Goal: Transaction & Acquisition: Purchase product/service

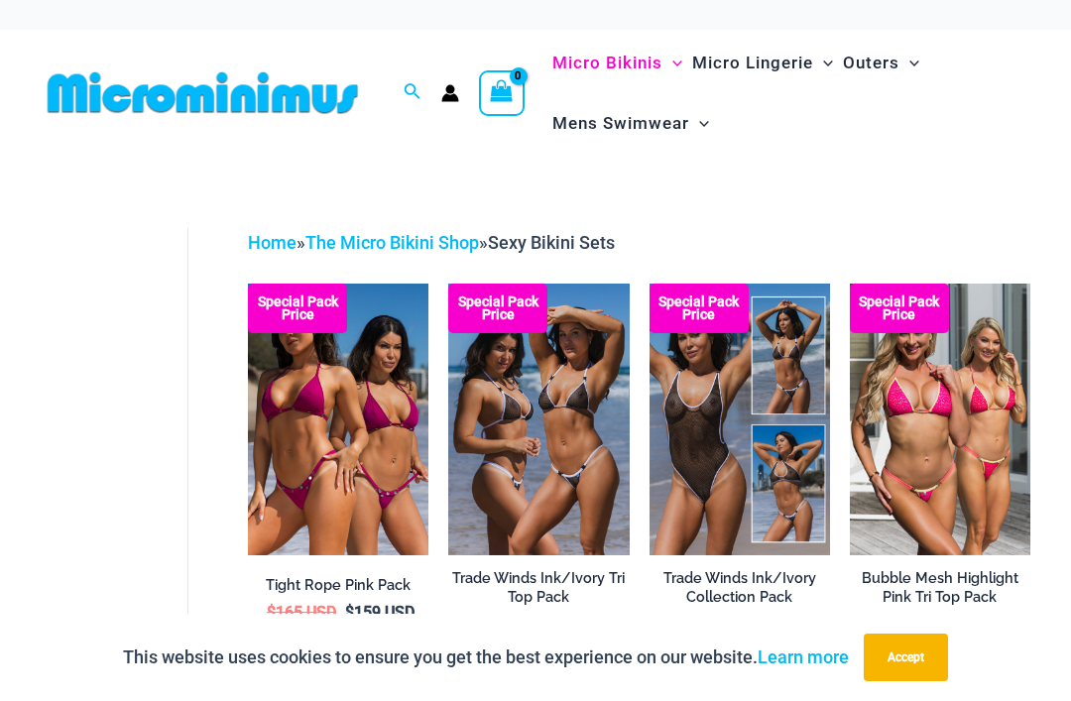
click at [248, 284] on img at bounding box center [248, 284] width 0 height 0
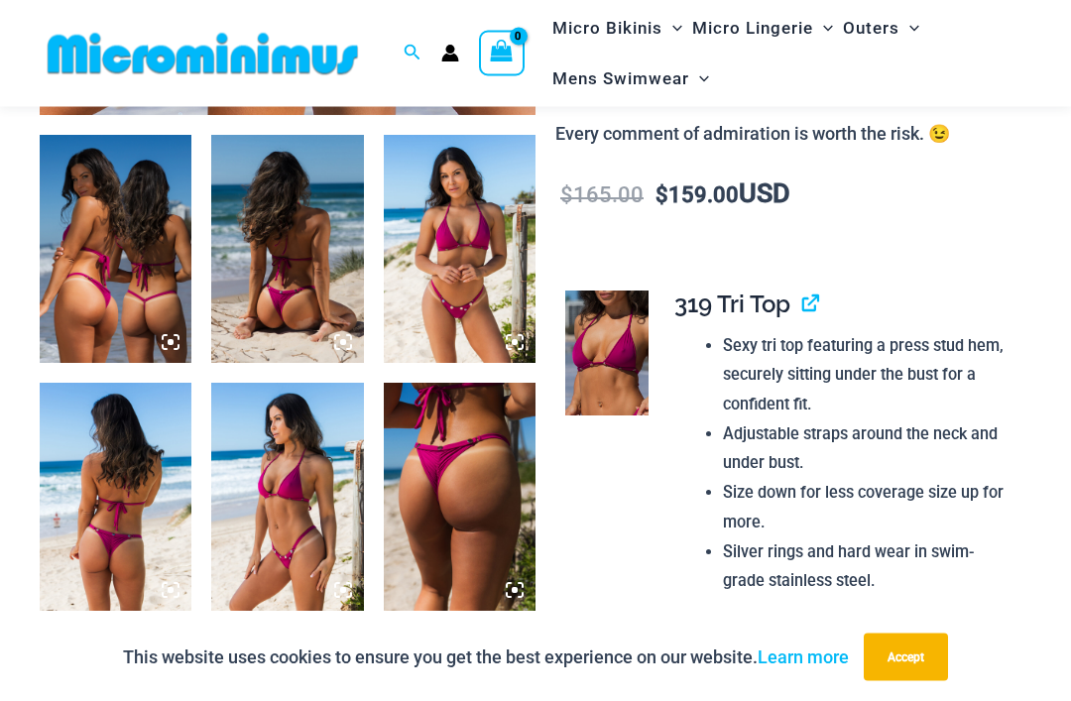
scroll to position [810, 0]
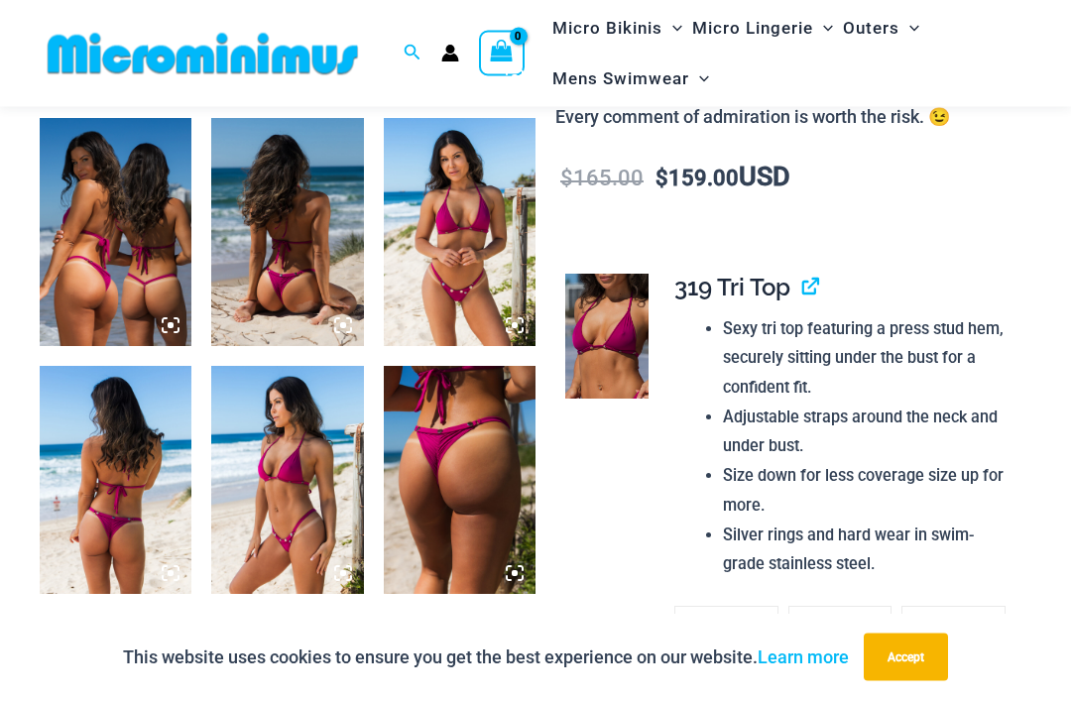
click at [501, 449] on img at bounding box center [460, 481] width 152 height 228
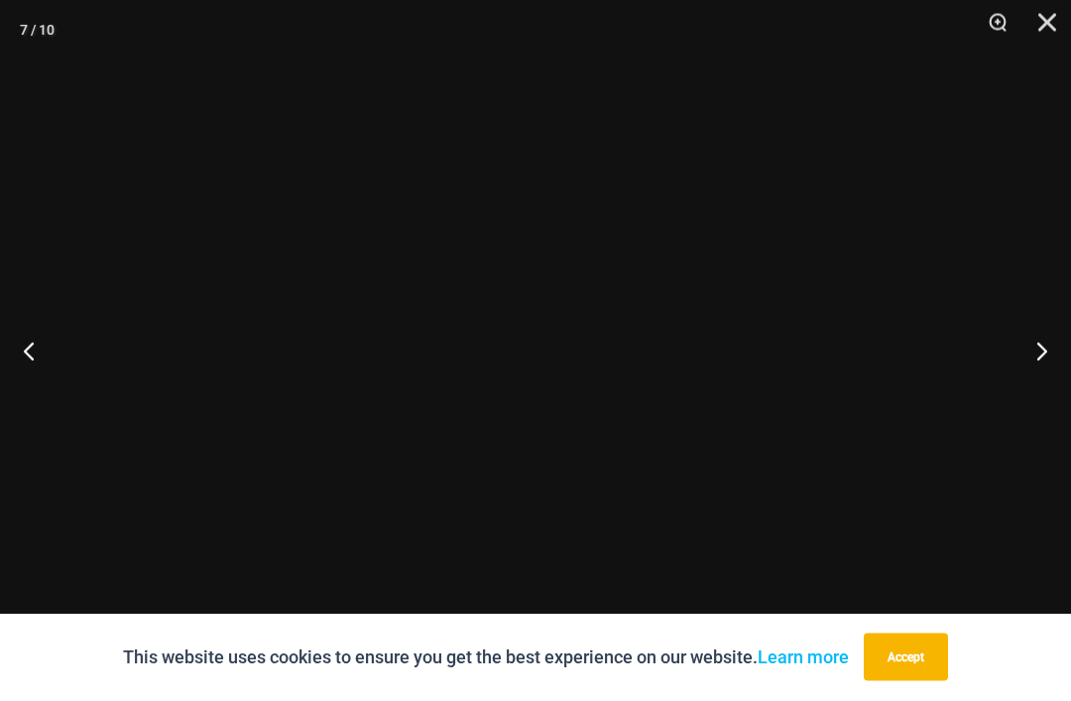
scroll to position [811, 0]
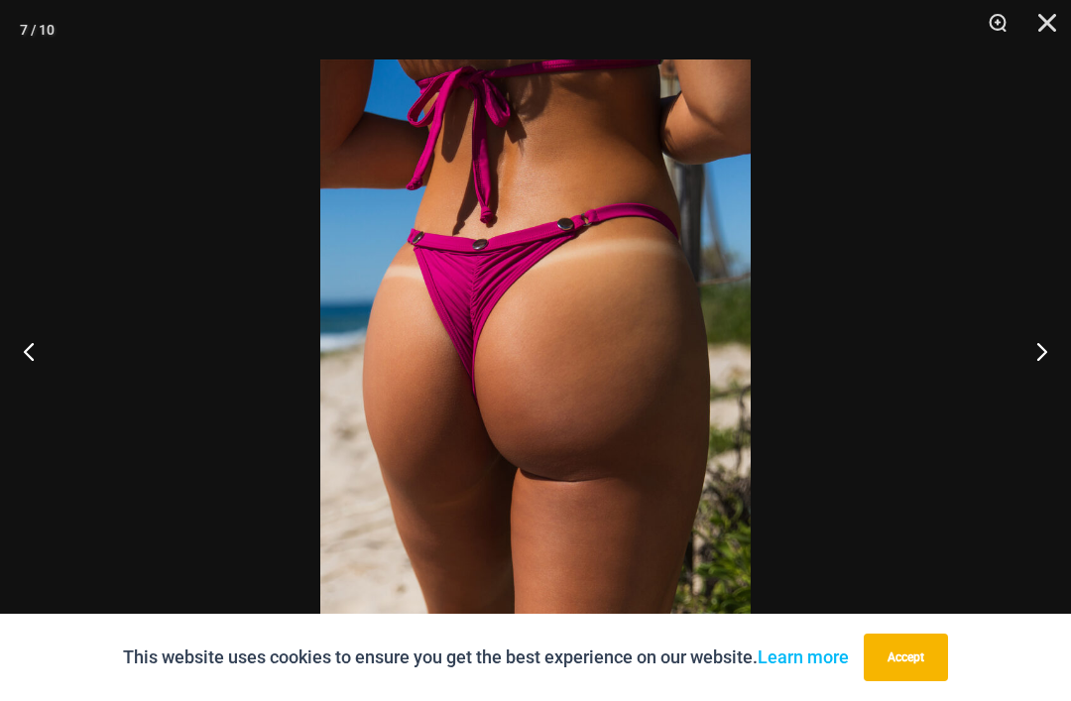
click at [1043, 393] on button "Next" at bounding box center [1034, 351] width 74 height 99
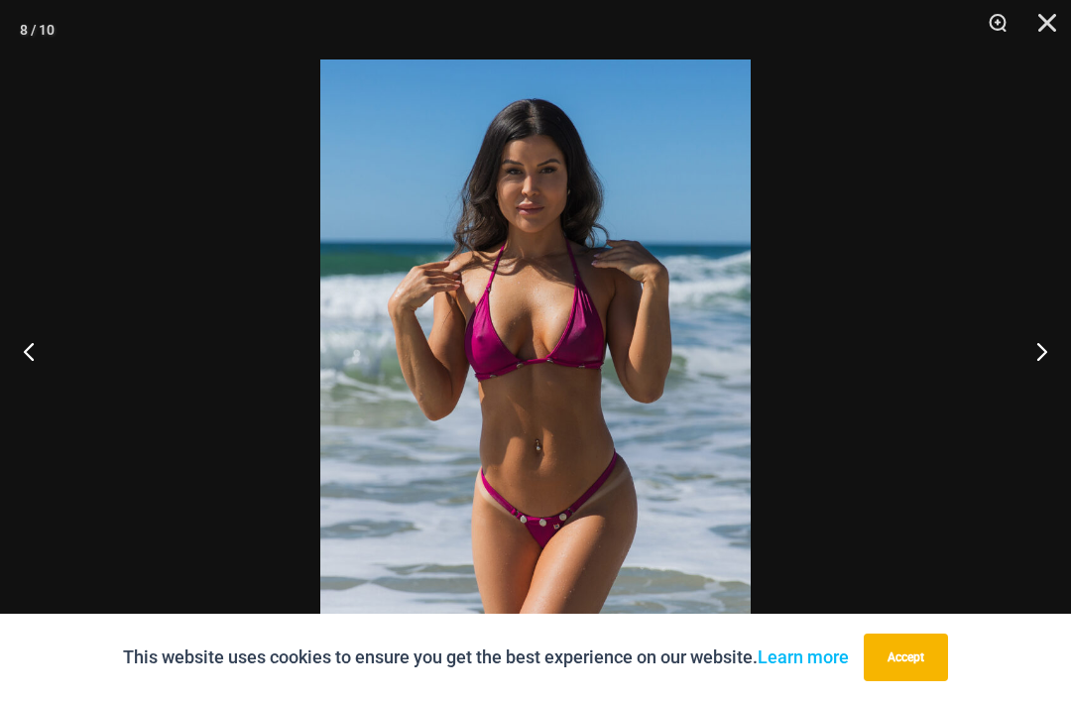
click at [1044, 394] on button "Next" at bounding box center [1034, 351] width 74 height 99
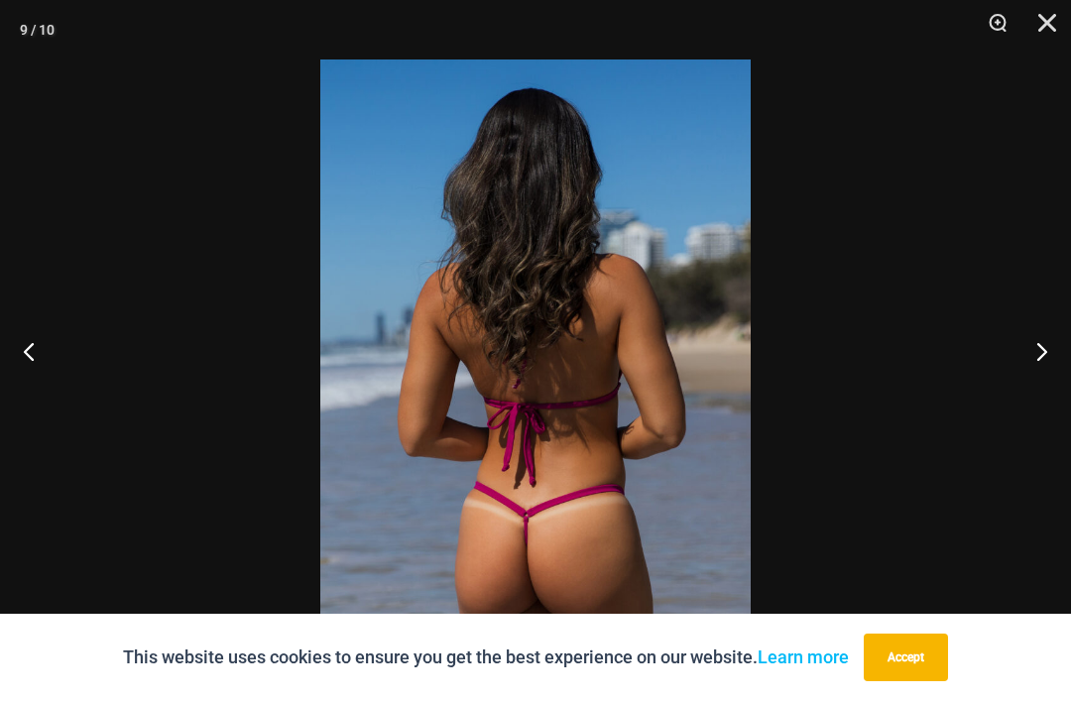
click at [1040, 394] on button "Next" at bounding box center [1034, 351] width 74 height 99
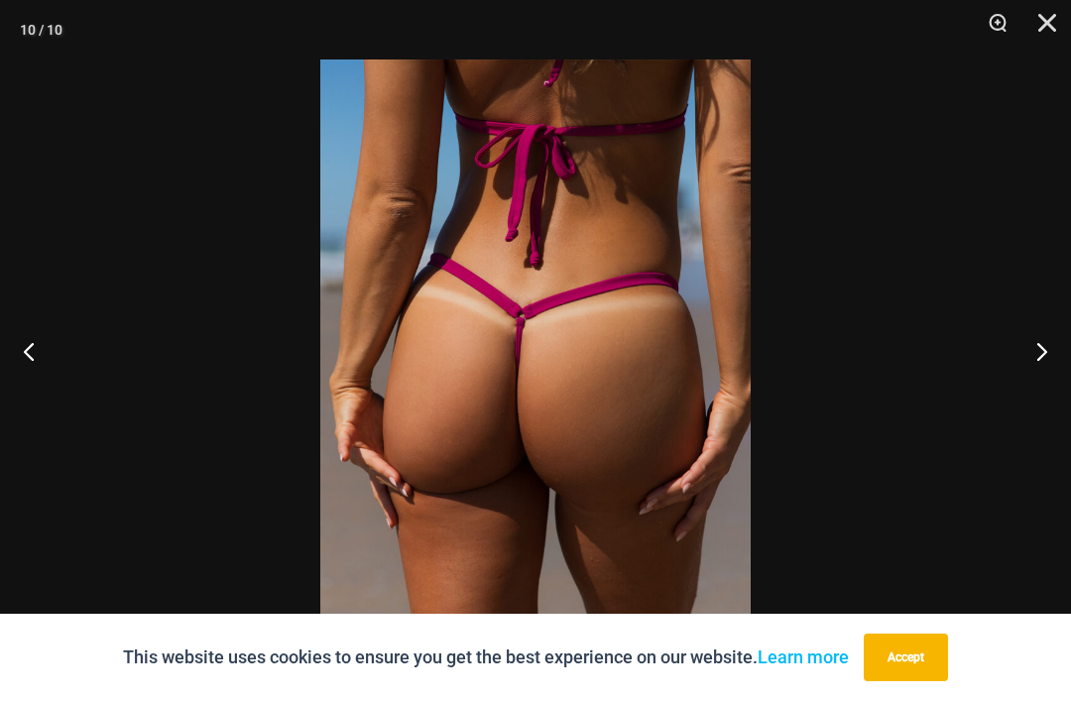
click at [1033, 389] on button "Next" at bounding box center [1034, 351] width 74 height 99
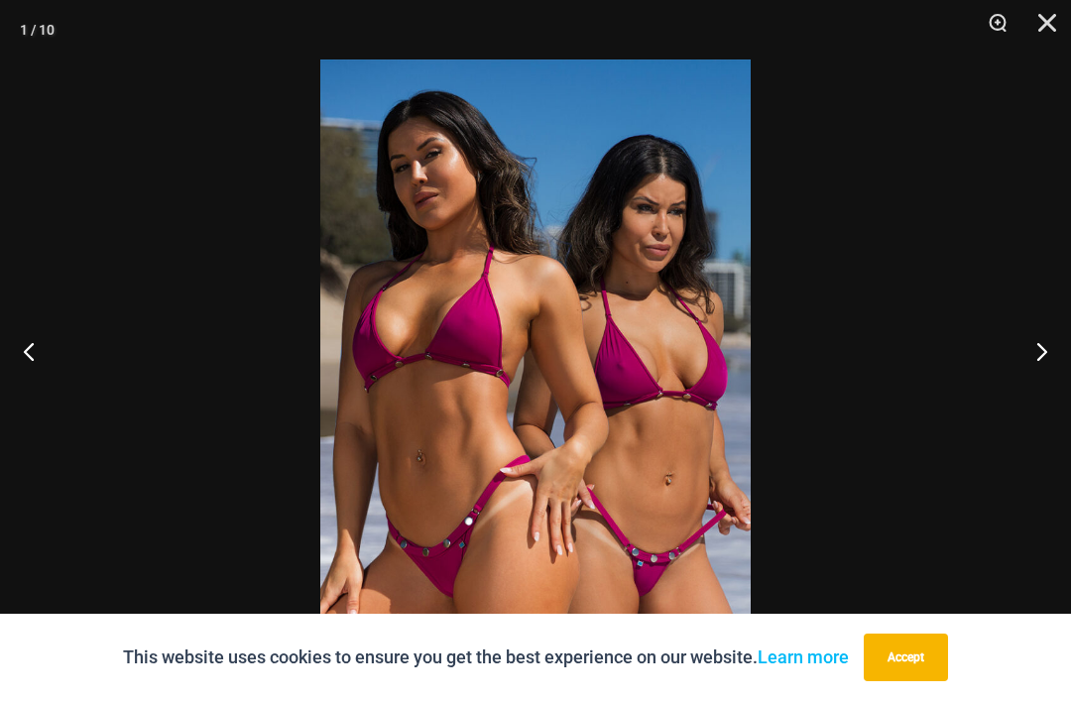
click at [1030, 389] on button "Next" at bounding box center [1034, 351] width 74 height 99
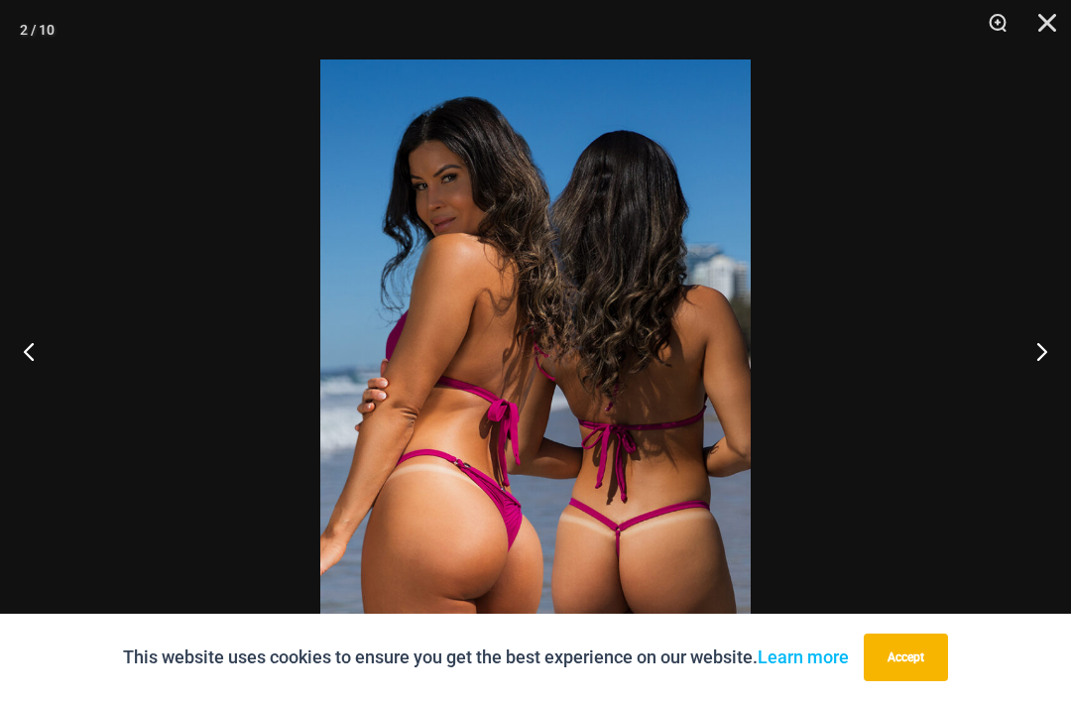
click at [1018, 393] on button "Next" at bounding box center [1034, 351] width 74 height 99
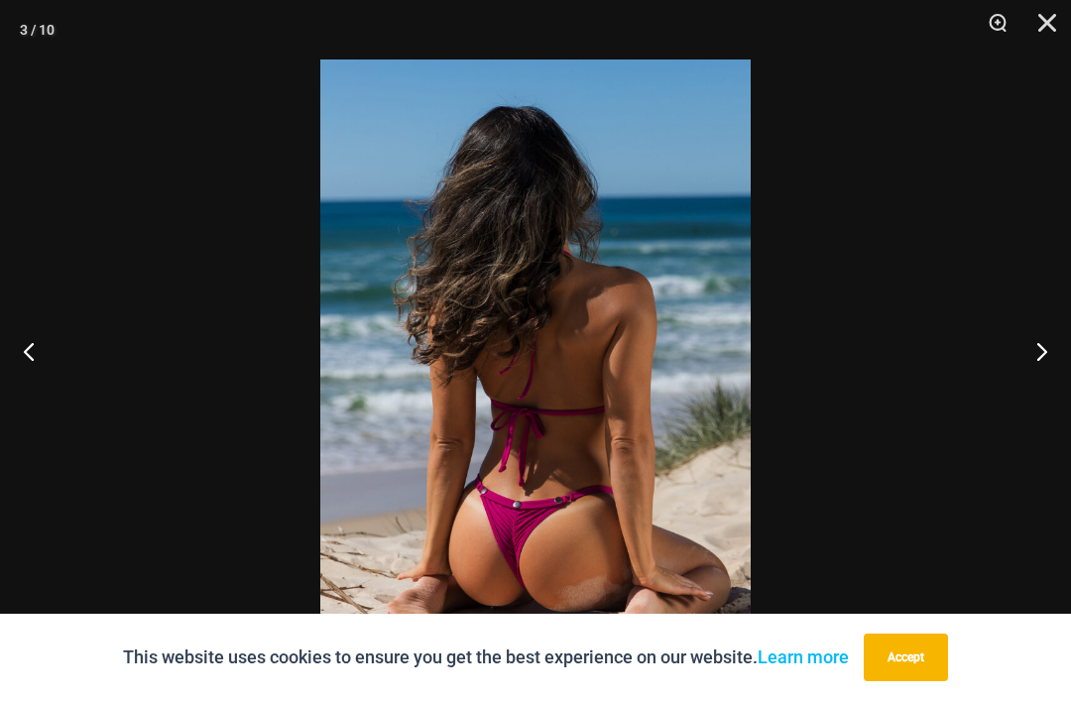
click at [1041, 23] on button "Close" at bounding box center [1041, 30] width 50 height 60
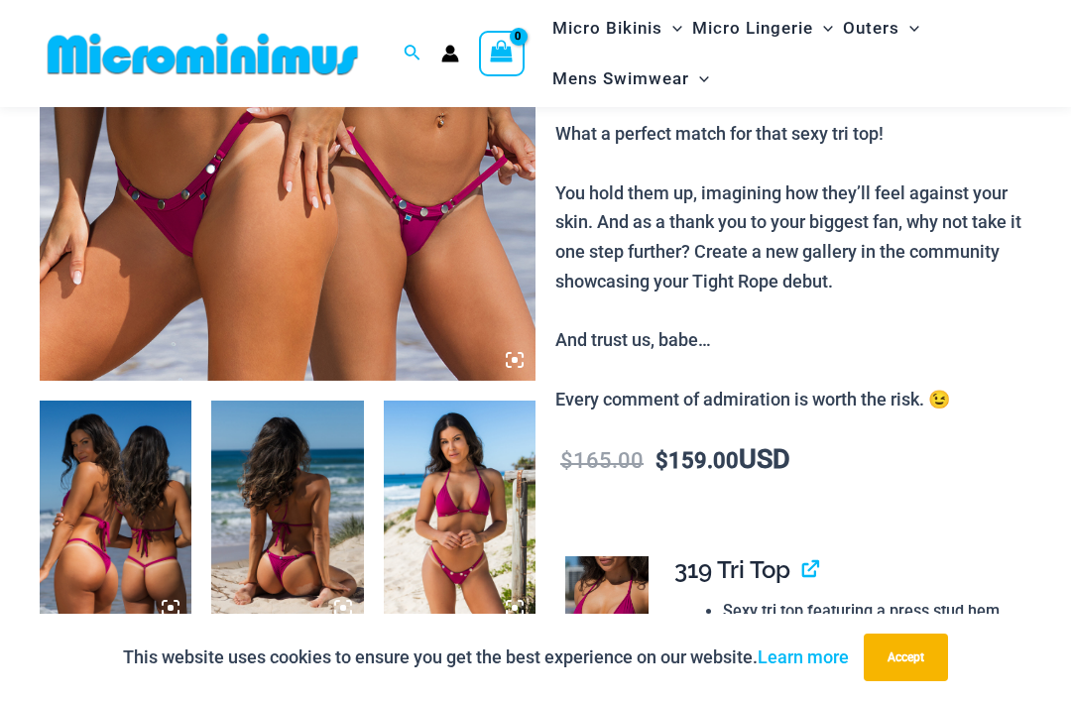
scroll to position [527, 0]
